Goal: Task Accomplishment & Management: Manage account settings

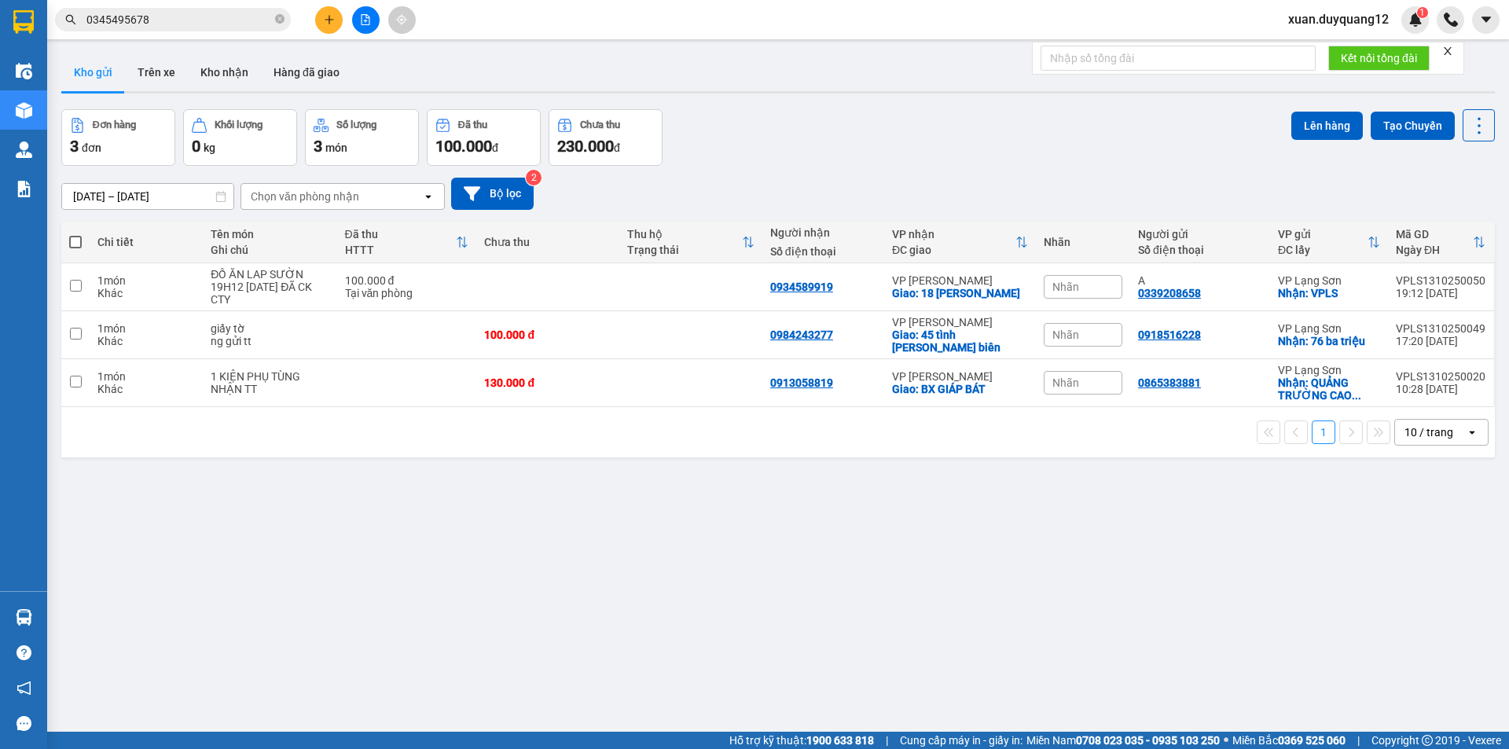
click at [1377, 20] on span "xuan.duyquang12" at bounding box center [1339, 19] width 126 height 20
click at [1315, 54] on span "Đăng xuất" at bounding box center [1346, 48] width 93 height 17
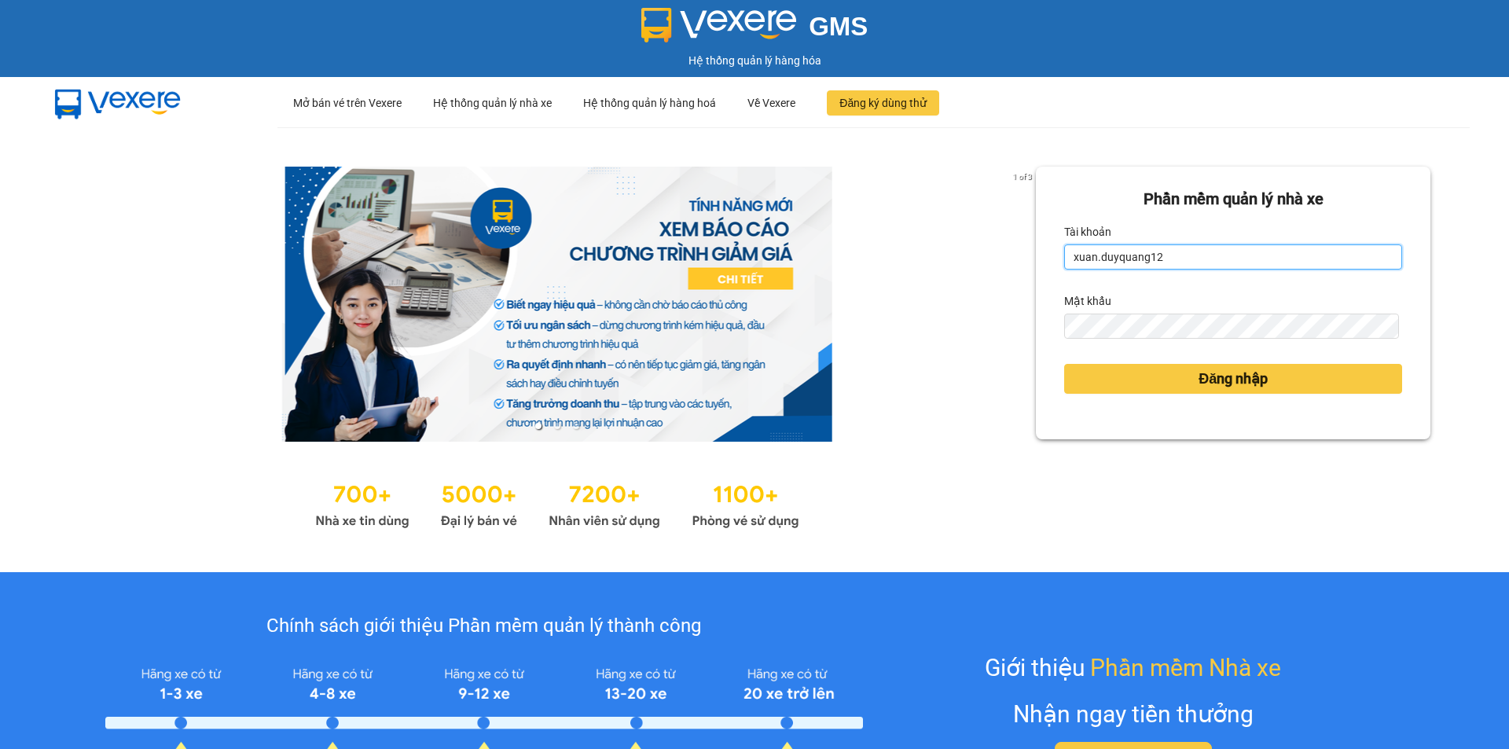
drag, startPoint x: 1157, startPoint y: 263, endPoint x: 1042, endPoint y: 284, distance: 117.5
click at [1042, 284] on div "Phần mềm quản lý nhà xe Tài khoản xuan.duyquang12 Mật khẩu Đăng nhập" at bounding box center [1233, 303] width 395 height 273
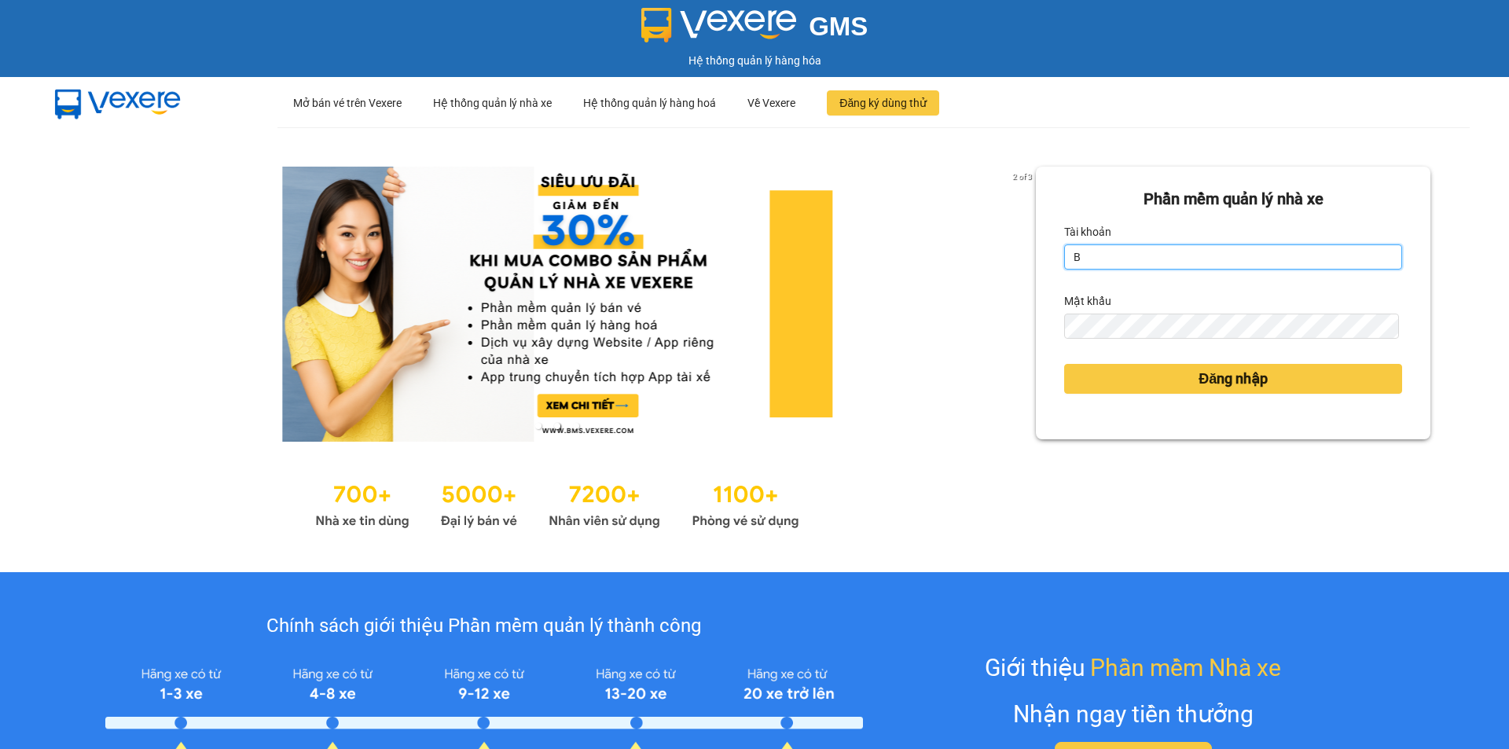
type input "bichhuong.duyquang12"
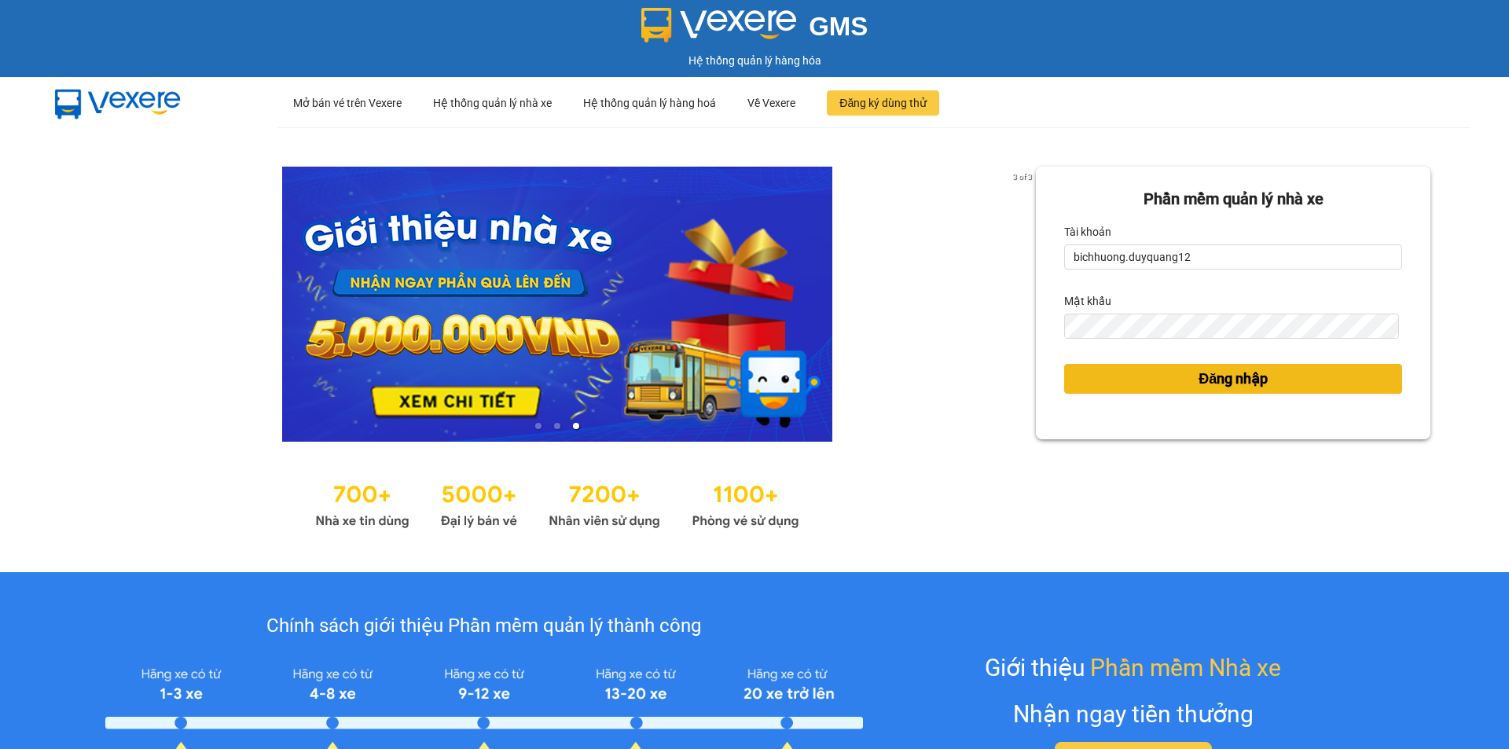
click at [1199, 377] on span "Đăng nhập" at bounding box center [1233, 379] width 69 height 22
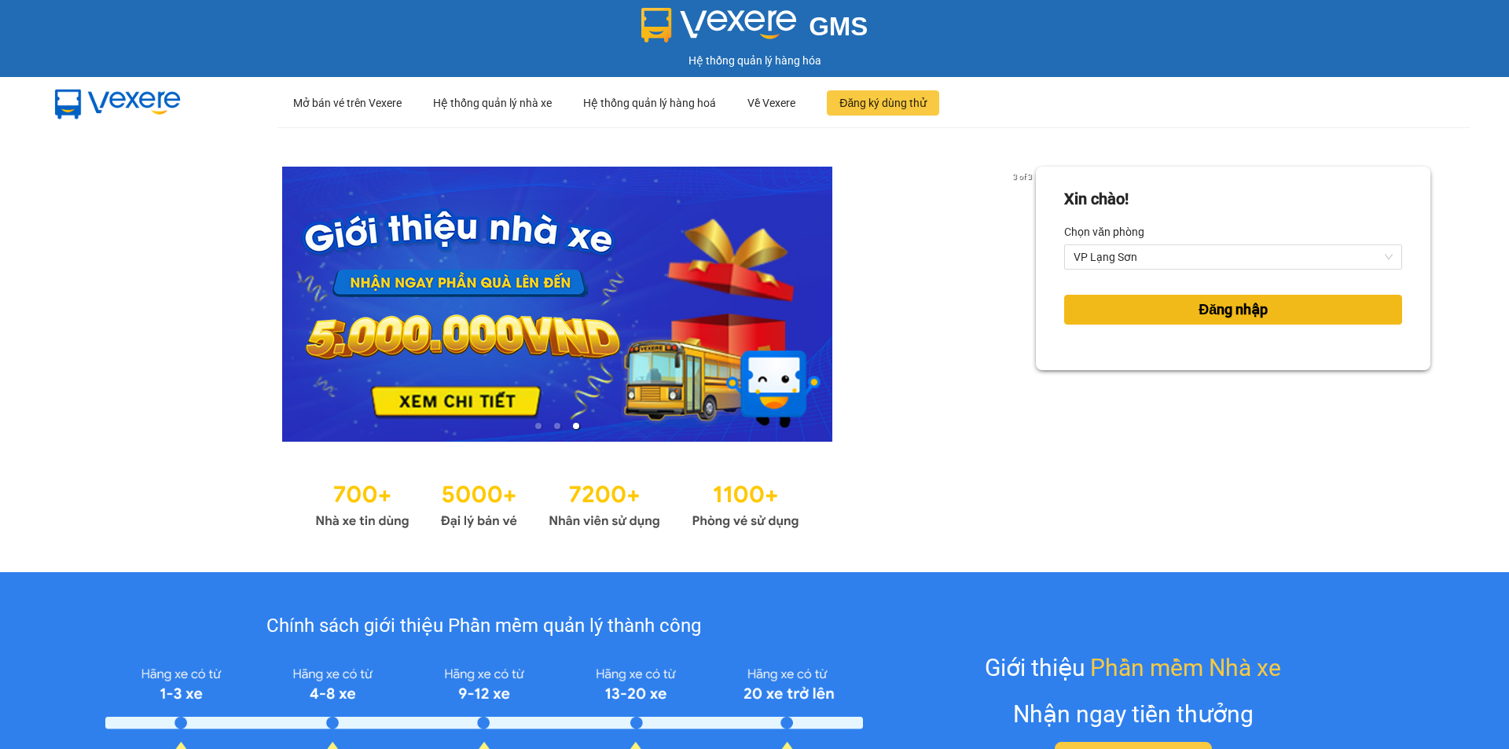
click at [1230, 316] on span "Đăng nhập" at bounding box center [1233, 310] width 69 height 22
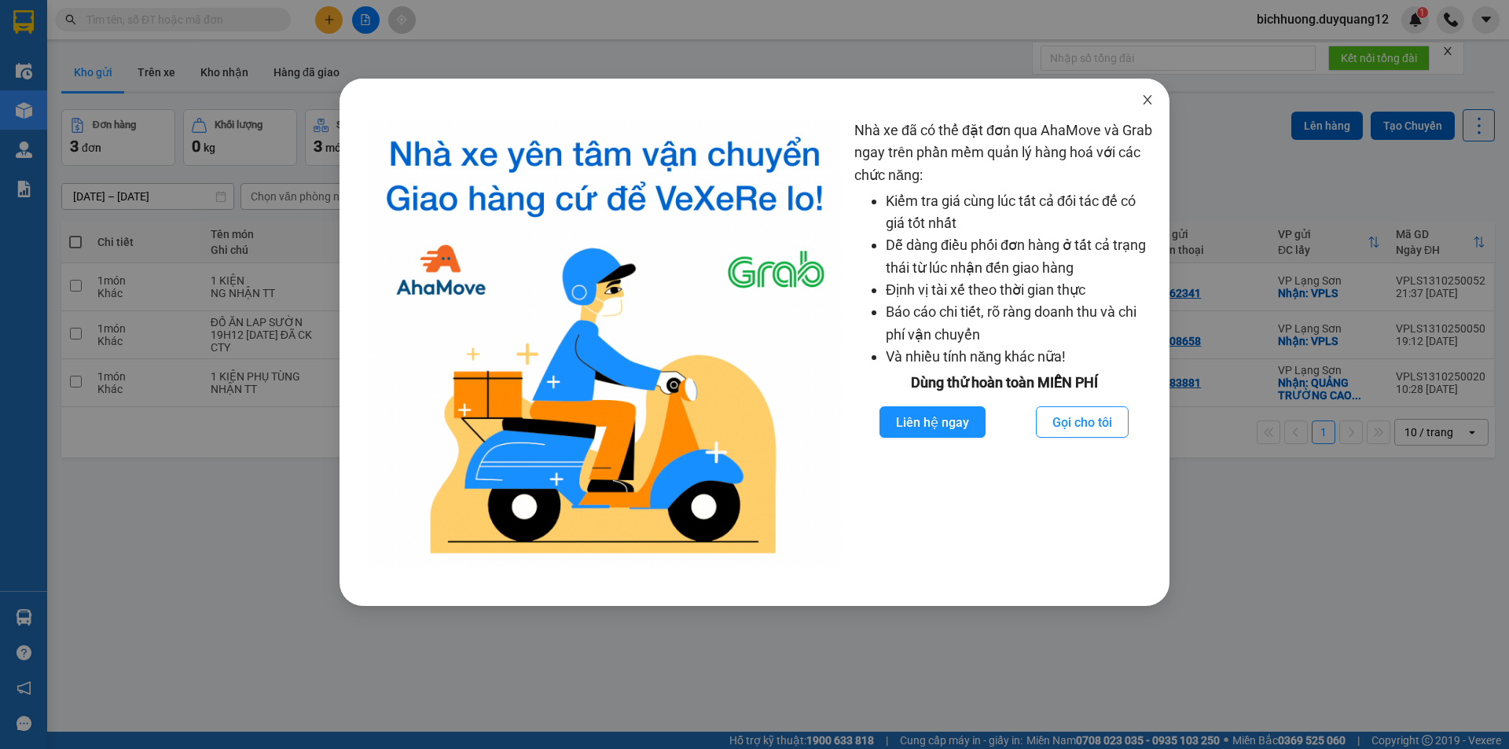
click at [1151, 102] on icon "close" at bounding box center [1148, 100] width 13 height 13
